Goal: Task Accomplishment & Management: Complete application form

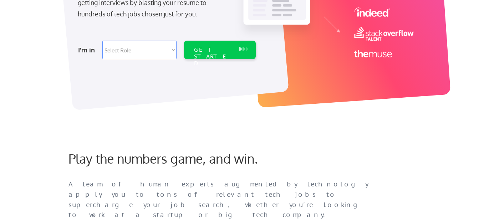
scroll to position [177, 0]
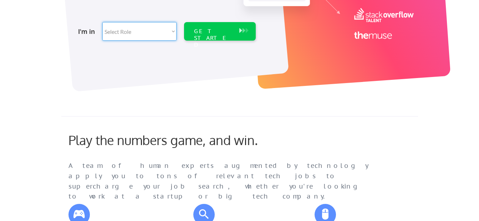
click at [154, 31] on select "Select Role Software Engineering Product Management Customer Success Sales UI/U…" at bounding box center [139, 31] width 74 height 19
click at [134, 37] on select "Select Role Software Engineering Product Management Customer Success Sales UI/U…" at bounding box center [139, 31] width 74 height 19
select select ""product""
click at [102, 22] on select "Select Role Software Engineering Product Management Customer Success Sales UI/U…" at bounding box center [139, 31] width 74 height 19
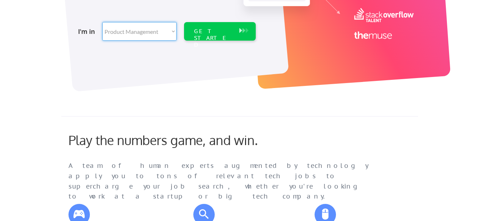
select select ""product""
click at [160, 37] on select "Select Role Software Engineering Product Management Customer Success Sales UI/U…" at bounding box center [139, 31] width 74 height 19
select select ""data_science___analytics""
click at [102, 22] on select "Select Role Software Engineering Product Management Customer Success Sales UI/U…" at bounding box center [139, 31] width 74 height 19
select select ""data_science___analytics""
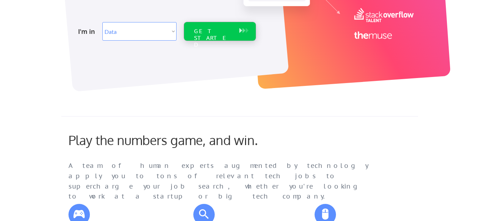
click at [210, 35] on div "GET STARTED" at bounding box center [213, 38] width 38 height 21
